Goal: Subscribe to service/newsletter

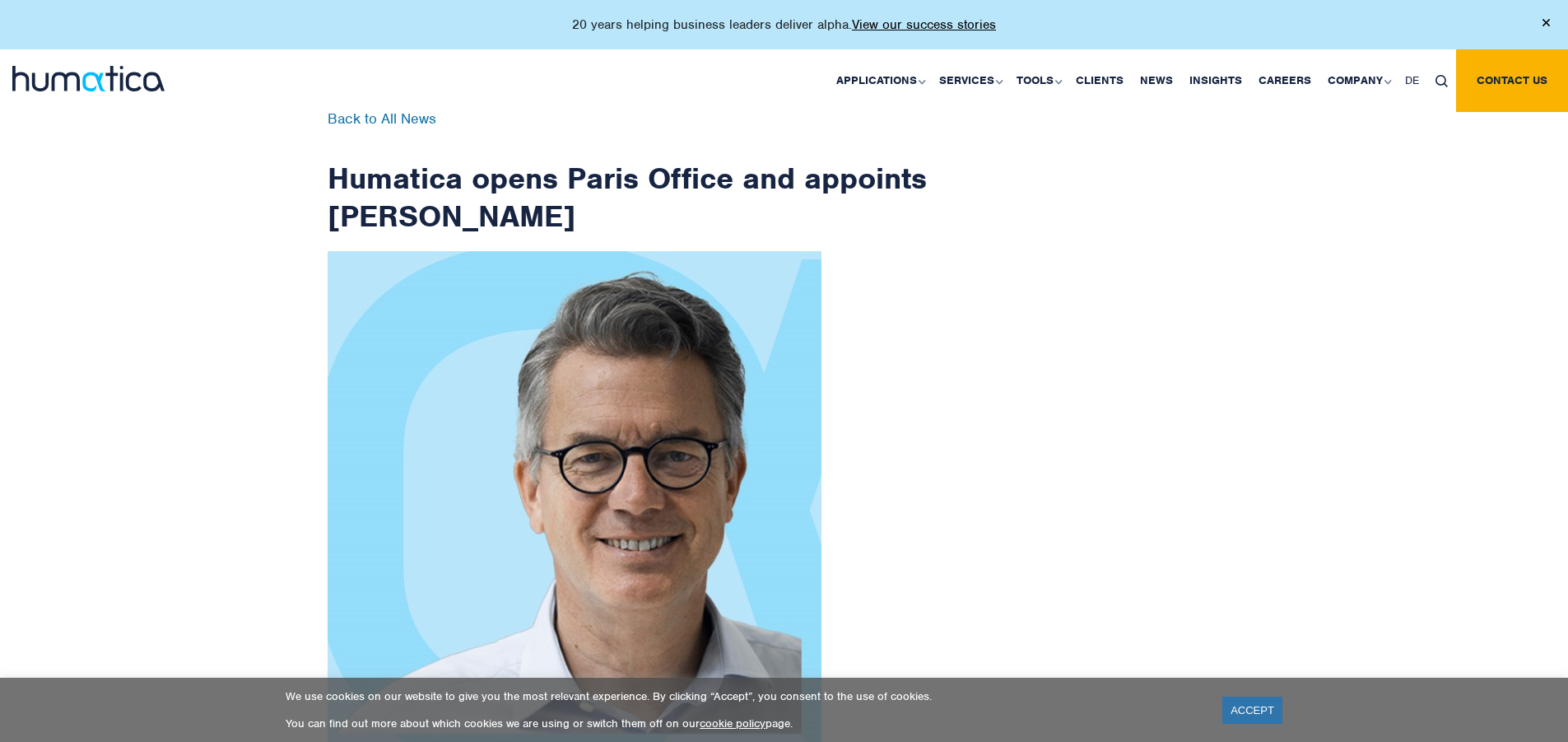
scroll to position [2627, 0]
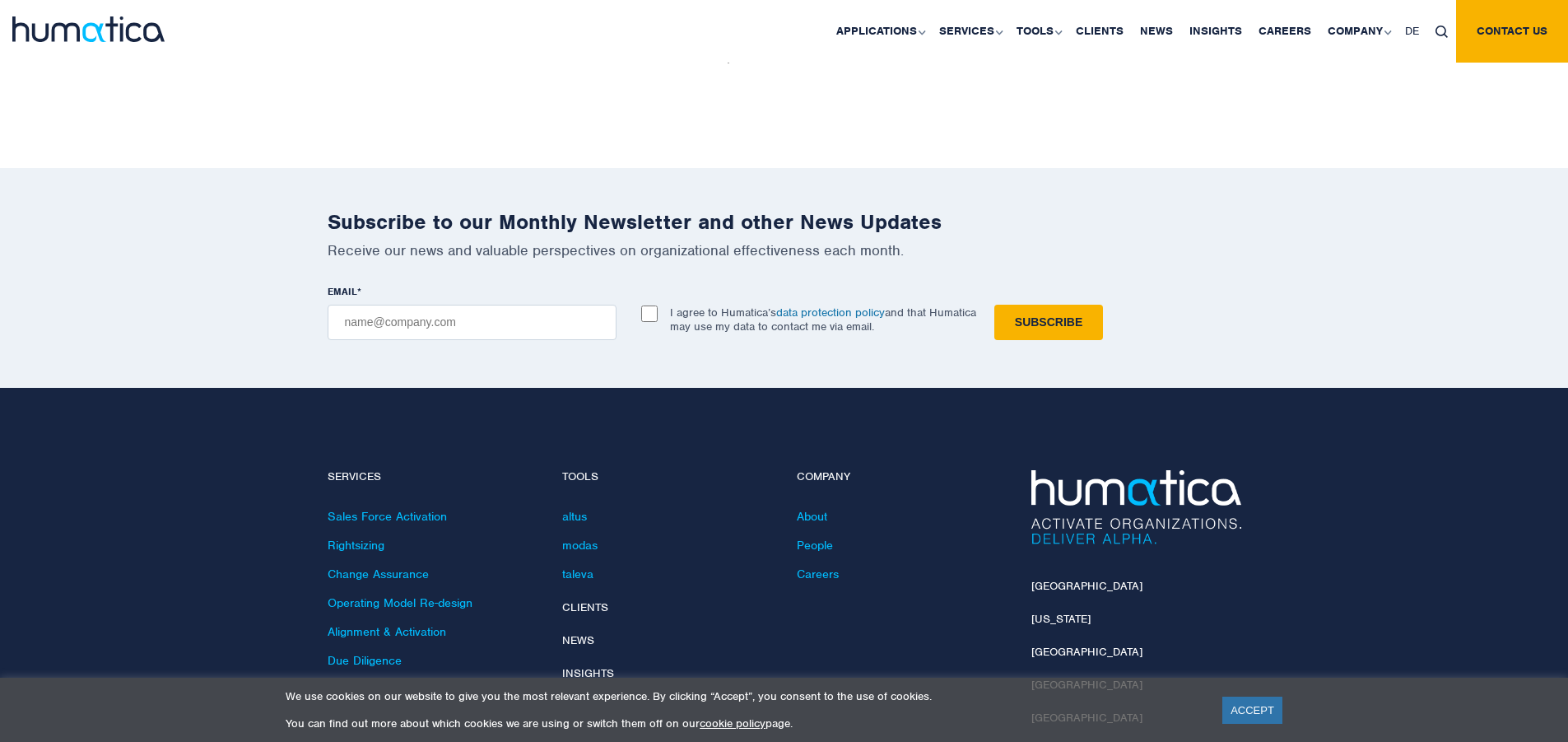
checkbox input "true"
type input "[EMAIL_ADDRESS][DOMAIN_NAME]"
click at [994, 305] on input "Subscribe" at bounding box center [1047, 322] width 108 height 36
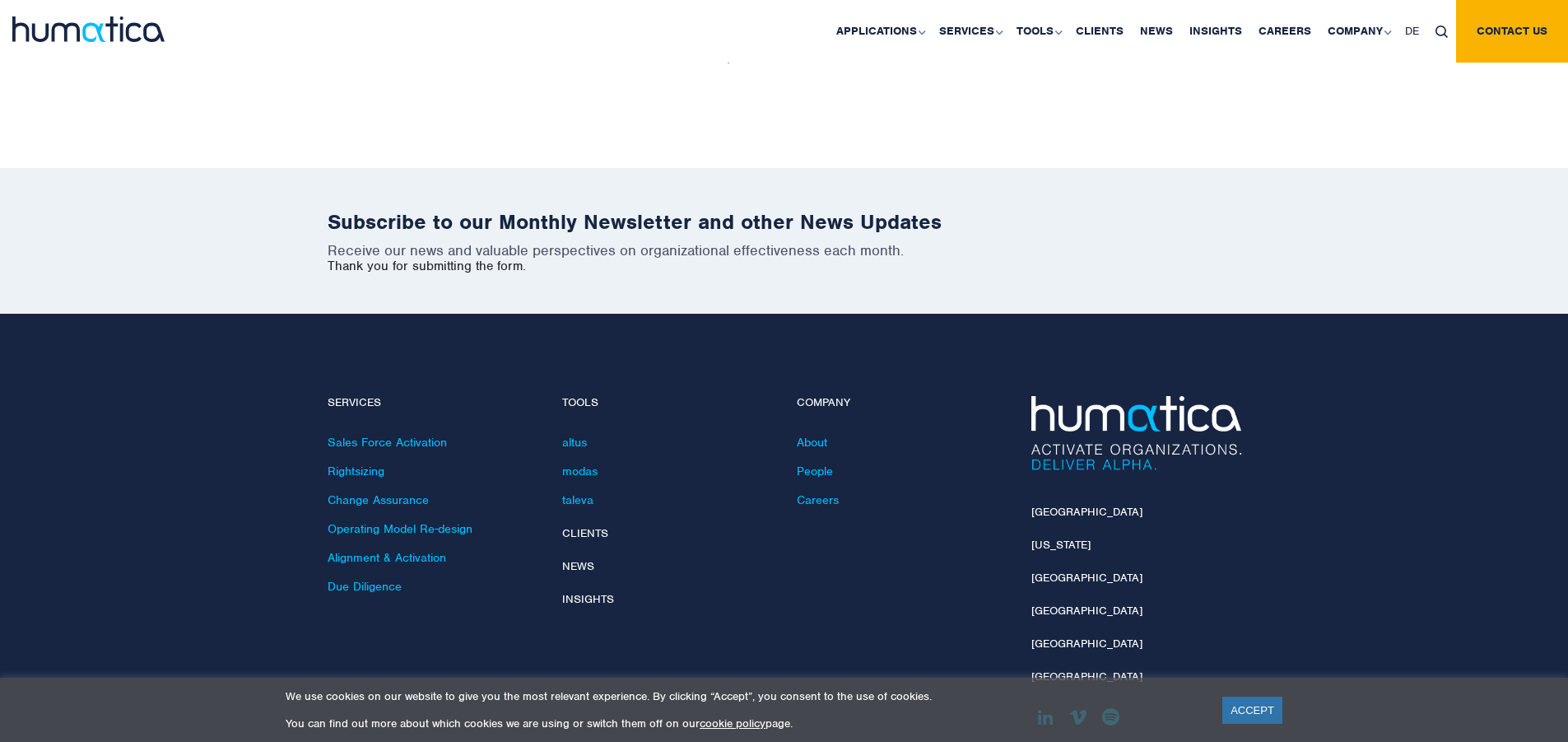
scroll to position [2552, 0]
